Goal: Information Seeking & Learning: Learn about a topic

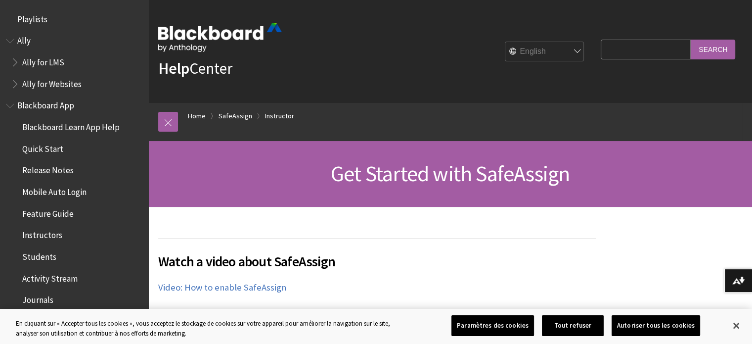
scroll to position [1204, 0]
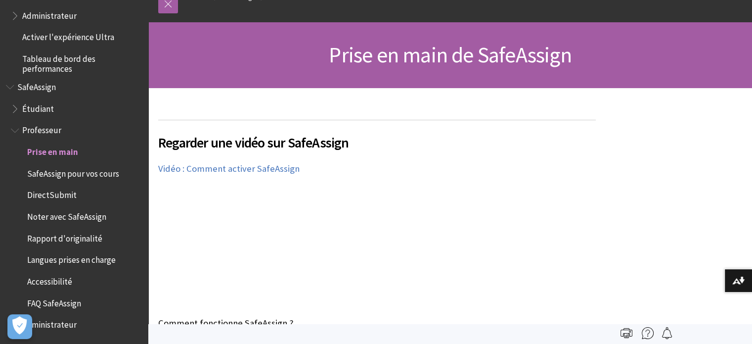
scroll to position [67, 0]
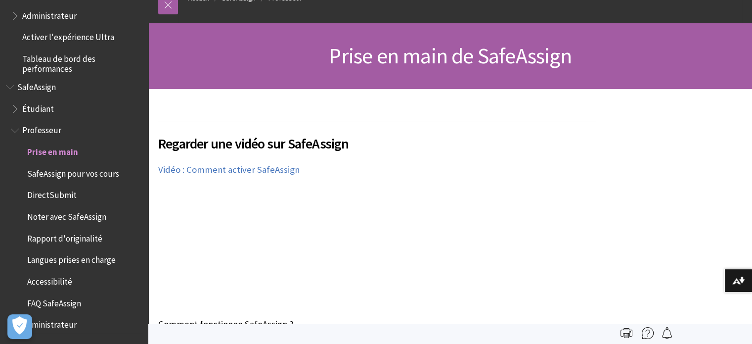
click at [68, 219] on span "Noter avec SafeAssign" at bounding box center [66, 214] width 79 height 13
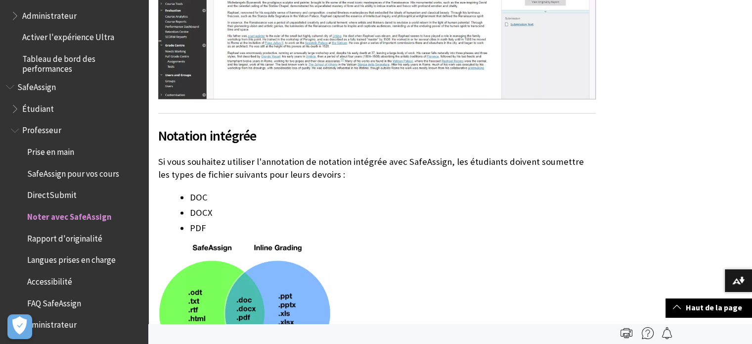
scroll to position [1576, 0]
click at [85, 172] on span "SafeAssign pour vos cours" at bounding box center [73, 171] width 92 height 13
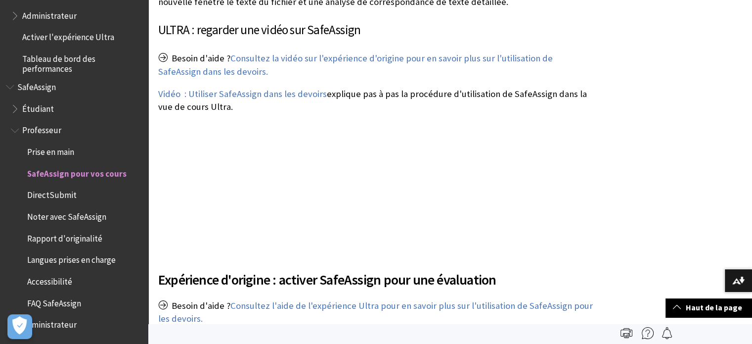
scroll to position [1200, 0]
click at [38, 136] on span "Professeur" at bounding box center [77, 130] width 132 height 17
click at [36, 110] on span "Étudiant" at bounding box center [38, 106] width 32 height 13
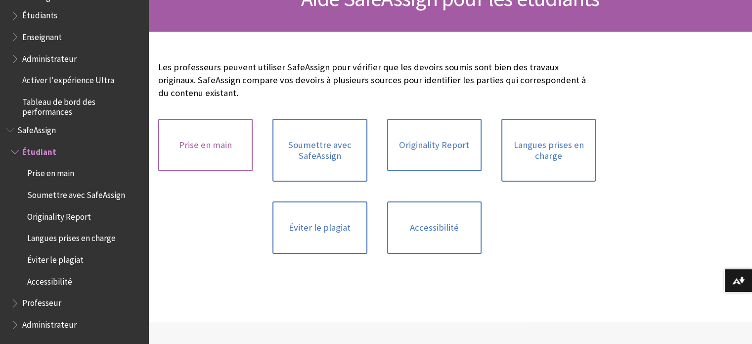
scroll to position [156, 0]
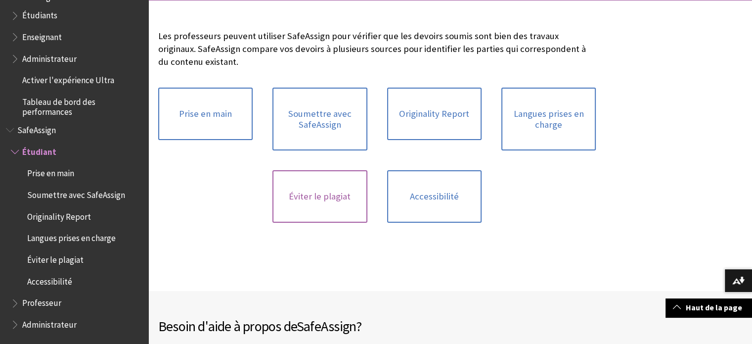
click at [322, 183] on link "Éviter le plagiat" at bounding box center [319, 196] width 94 height 52
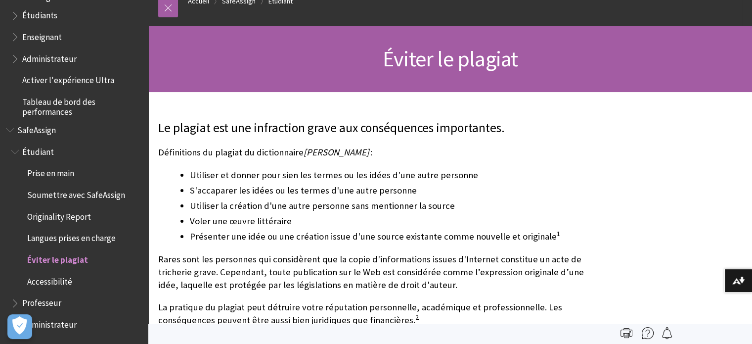
scroll to position [61, 0]
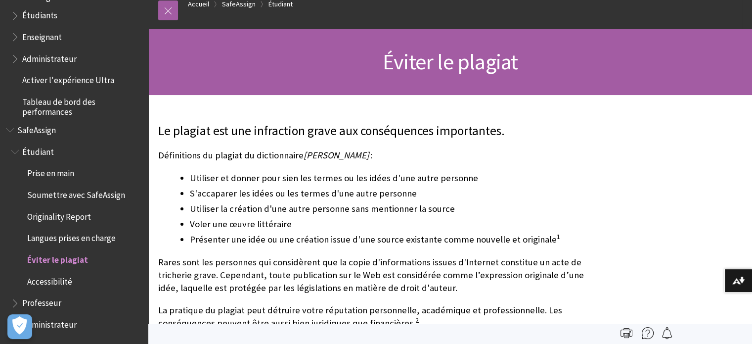
click at [51, 174] on span "Prise en main" at bounding box center [50, 171] width 47 height 13
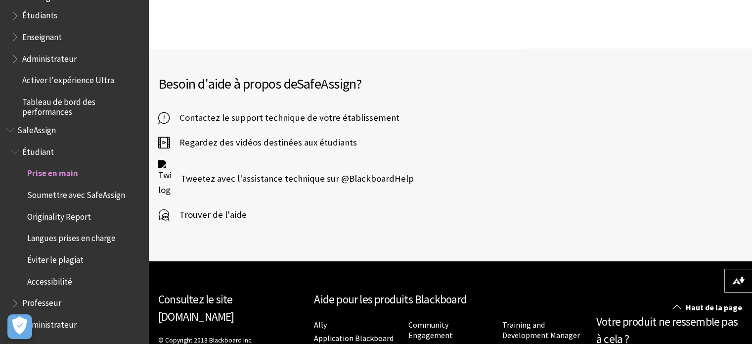
scroll to position [941, 0]
